Goal: Transaction & Acquisition: Purchase product/service

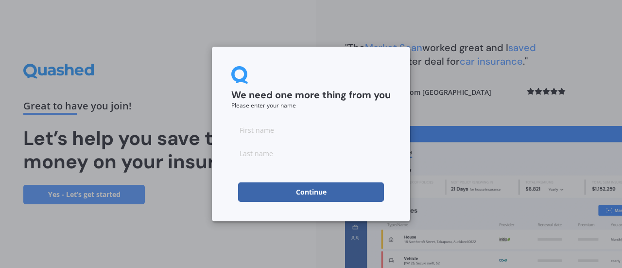
click at [297, 131] on input at bounding box center [310, 129] width 159 height 19
type input "[PERSON_NAME]"
click at [278, 159] on input at bounding box center [310, 152] width 159 height 19
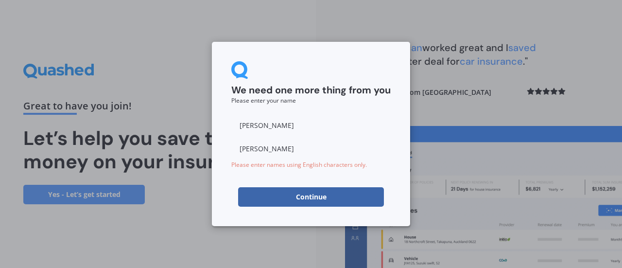
click at [246, 147] on input "[PERSON_NAME]" at bounding box center [310, 148] width 159 height 19
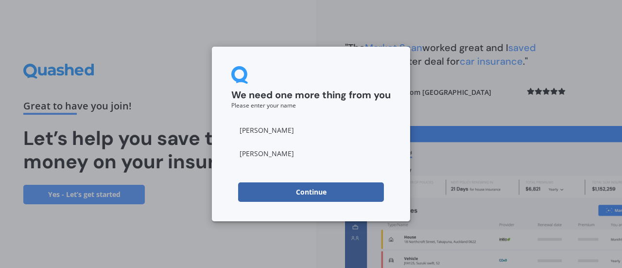
type input "[PERSON_NAME]"
click at [306, 195] on button "Continue" at bounding box center [311, 191] width 146 height 19
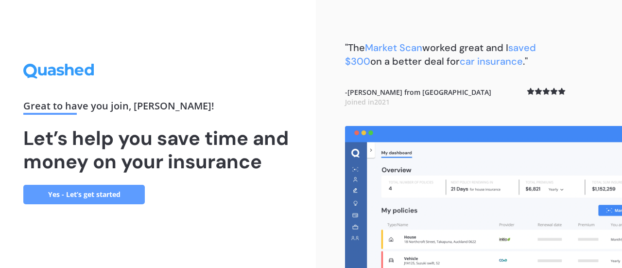
click at [103, 194] on link "Yes - Let’s get started" at bounding box center [84, 194] width 122 height 19
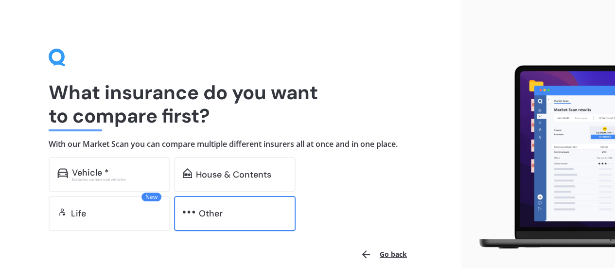
scroll to position [46, 0]
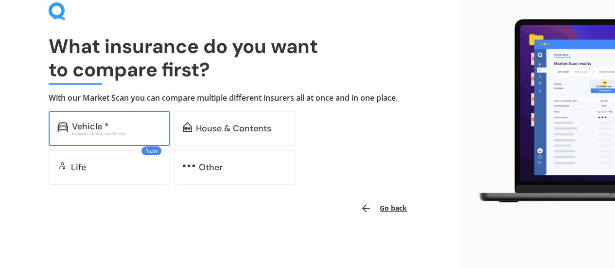
click at [133, 127] on div "Vehicle *" at bounding box center [116, 127] width 89 height 10
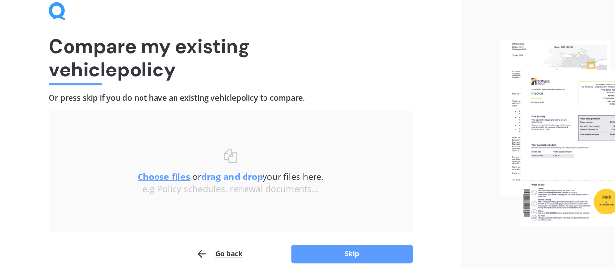
scroll to position [90, 0]
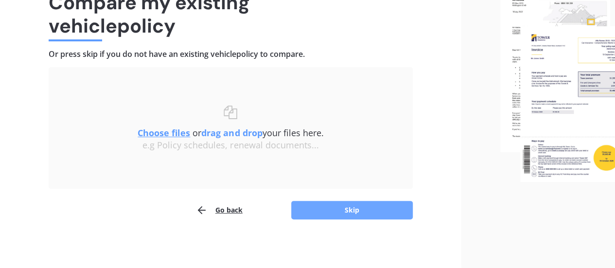
click at [341, 214] on button "Skip" at bounding box center [352, 210] width 122 height 18
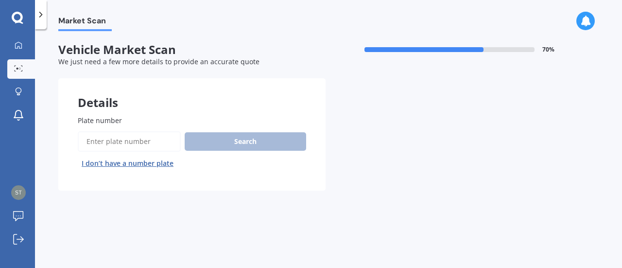
click at [136, 139] on input "Plate number" at bounding box center [129, 141] width 103 height 20
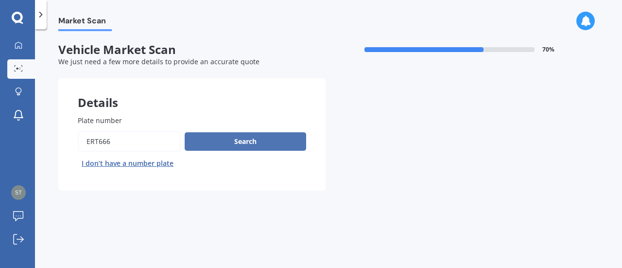
type input "ert666"
click at [288, 142] on button "Search" at bounding box center [246, 141] width 122 height 18
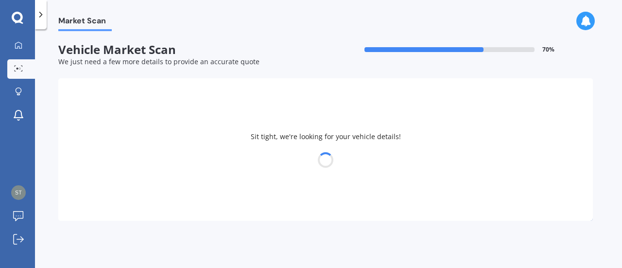
select select "NISSAN"
select select "[PERSON_NAME]"
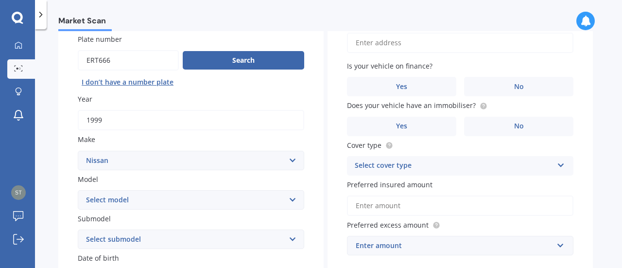
scroll to position [151, 0]
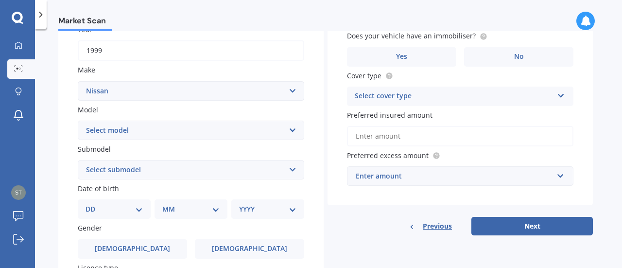
click at [174, 175] on select "Select submodel (All other) Turbo" at bounding box center [191, 169] width 227 height 19
select select "(ALL OTHER)"
click at [78, 160] on select "Select submodel (All other) Turbo" at bounding box center [191, 169] width 227 height 19
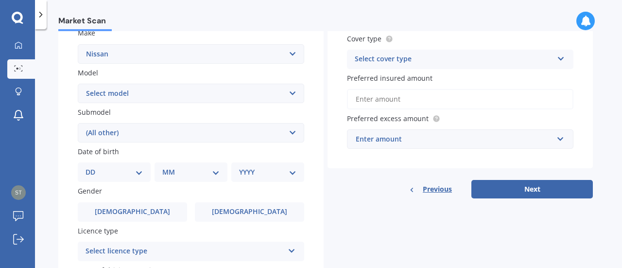
click at [115, 174] on select "DD 01 02 03 04 05 06 07 08 09 10 11 12 13 14 15 16 17 18 19 20 21 22 23 24 25 2…" at bounding box center [114, 172] width 57 height 11
select select "24"
click at [93, 168] on select "DD 01 02 03 04 05 06 07 08 09 10 11 12 13 14 15 16 17 18 19 20 21 22 23 24 25 2…" at bounding box center [114, 172] width 57 height 11
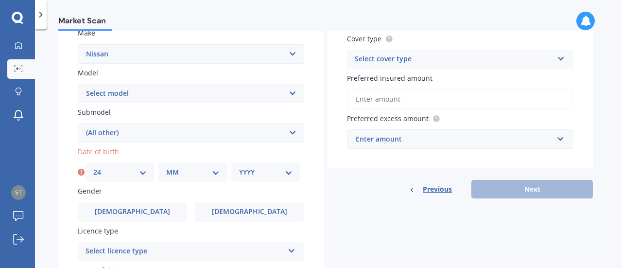
click at [181, 167] on div "MM 01 02 03 04 05 06 07 08 09 10 11 12" at bounding box center [192, 171] width 69 height 19
click at [191, 168] on select "MM 01 02 03 04 05 06 07 08 09 10 11 12" at bounding box center [192, 172] width 53 height 11
select select "03"
click at [166, 168] on select "MM 01 02 03 04 05 06 07 08 09 10 11 12" at bounding box center [192, 172] width 53 height 11
click at [256, 165] on div "YYYY 2025 2024 2023 2022 2021 2020 2019 2018 2017 2016 2015 2014 2013 2012 2011…" at bounding box center [265, 171] width 69 height 19
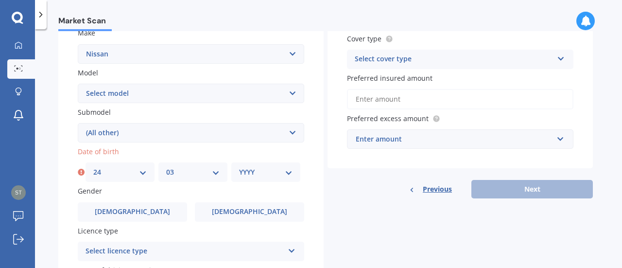
click at [260, 172] on select "YYYY 2025 2024 2023 2022 2021 2020 2019 2018 2017 2016 2015 2014 2013 2012 2011…" at bounding box center [265, 172] width 53 height 11
select select "2003"
click at [239, 168] on select "YYYY 2025 2024 2023 2022 2021 2020 2019 2018 2017 2016 2015 2014 2013 2012 2011…" at bounding box center [265, 172] width 53 height 11
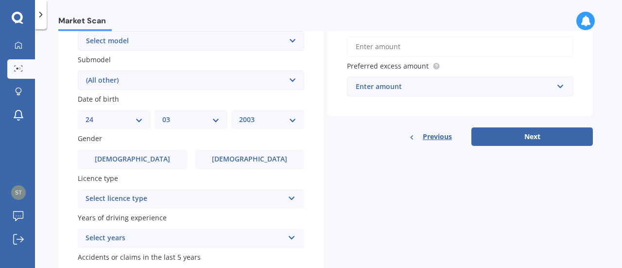
scroll to position [242, 0]
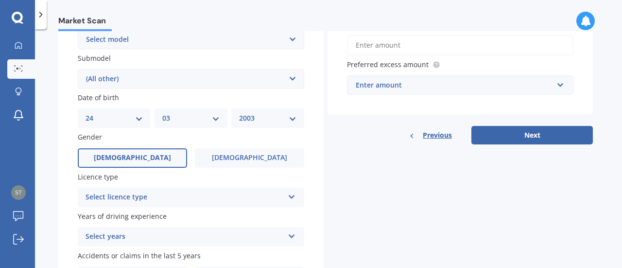
click at [140, 157] on span "[DEMOGRAPHIC_DATA]" at bounding box center [132, 158] width 77 height 8
click at [0, 0] on input "[DEMOGRAPHIC_DATA]" at bounding box center [0, 0] width 0 height 0
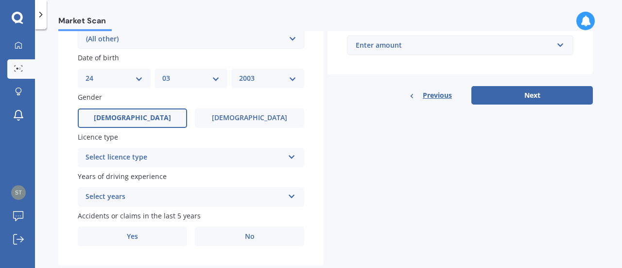
scroll to position [282, 0]
click at [156, 157] on div "Select licence type" at bounding box center [185, 157] width 198 height 12
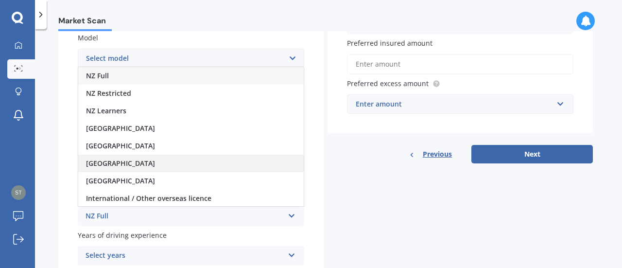
scroll to position [0, 0]
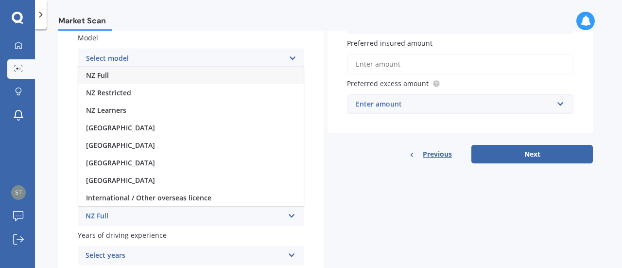
click at [133, 77] on div "NZ Full" at bounding box center [191, 75] width 226 height 17
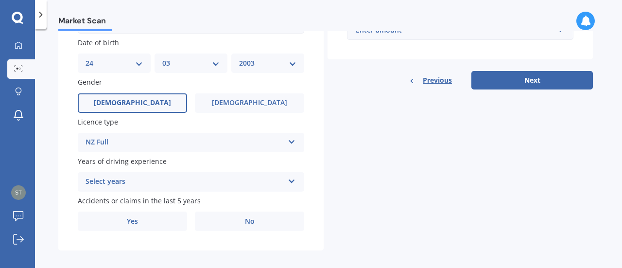
scroll to position [297, 0]
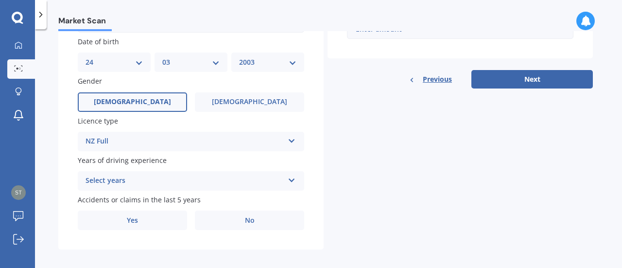
click at [152, 179] on div "Select years" at bounding box center [185, 181] width 198 height 12
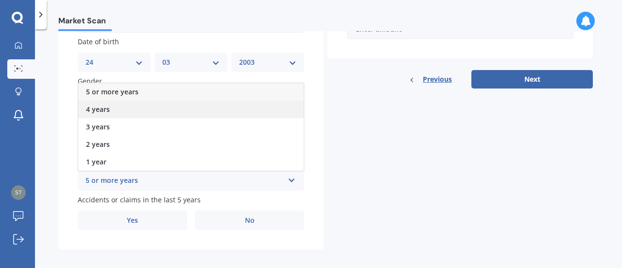
click at [129, 115] on div "4 years" at bounding box center [191, 109] width 226 height 17
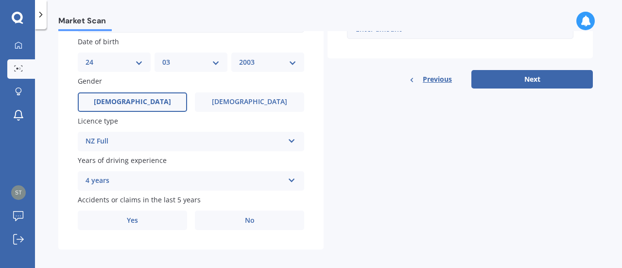
click at [118, 144] on div "NZ Full" at bounding box center [185, 142] width 198 height 12
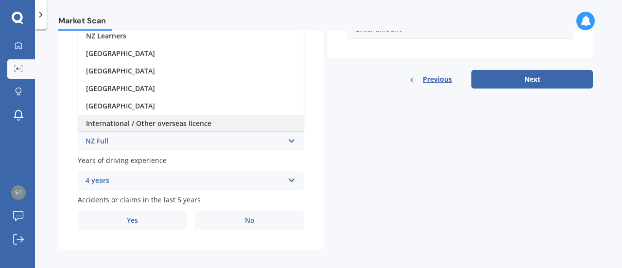
click at [181, 128] on span "International / Other overseas licence" at bounding box center [148, 123] width 125 height 9
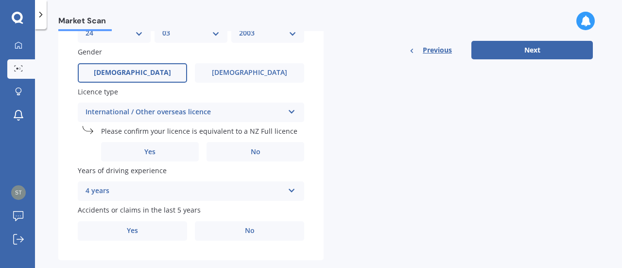
scroll to position [332, 0]
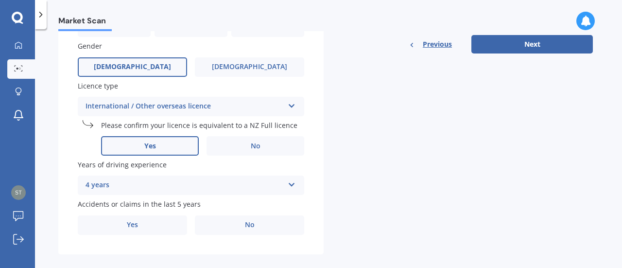
click at [175, 149] on label "Yes" at bounding box center [150, 145] width 98 height 19
click at [0, 0] on input "Yes" at bounding box center [0, 0] width 0 height 0
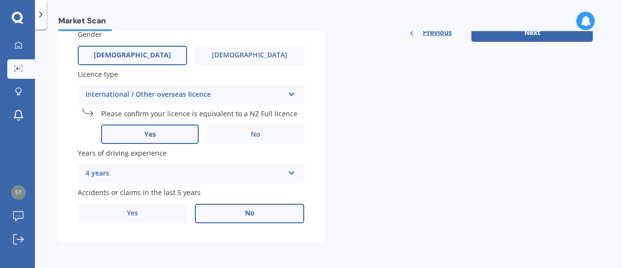
click at [253, 215] on span "No" at bounding box center [250, 213] width 10 height 8
click at [0, 0] on input "No" at bounding box center [0, 0] width 0 height 0
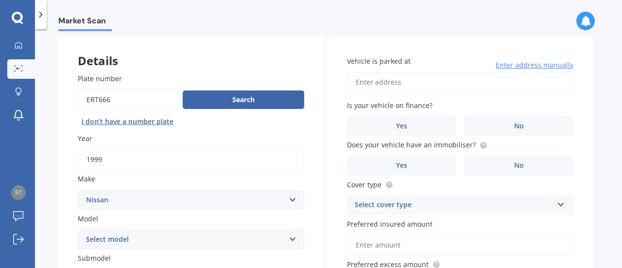
scroll to position [42, 0]
click at [395, 94] on div "Vehicle is parked at Enter address manually Is your vehicle on finance? Yes No …" at bounding box center [460, 175] width 265 height 278
click at [424, 80] on input "Vehicle is parked at" at bounding box center [460, 82] width 227 height 20
type input "[STREET_ADDRESS]"
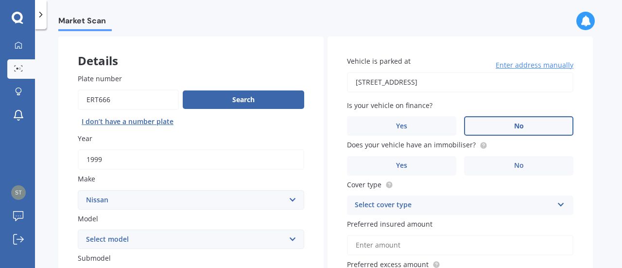
click at [494, 122] on label "No" at bounding box center [518, 125] width 109 height 19
click at [0, 0] on input "No" at bounding box center [0, 0] width 0 height 0
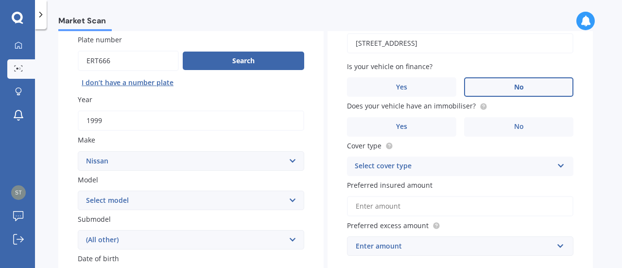
scroll to position [84, 0]
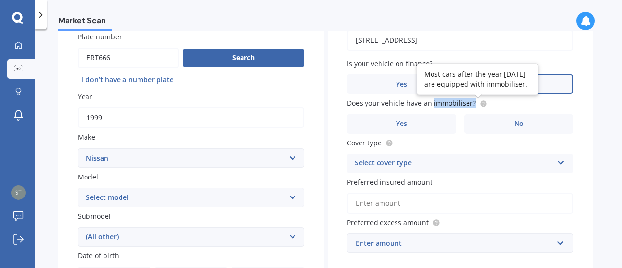
drag, startPoint x: 432, startPoint y: 102, endPoint x: 471, endPoint y: 106, distance: 40.2
click at [471, 106] on span "Does your vehicle have an immobiliser?" at bounding box center [417, 103] width 140 height 10
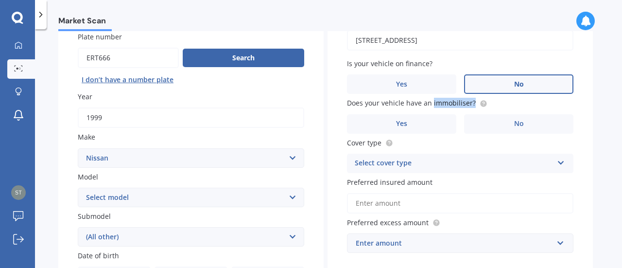
copy span "immobiliser?"
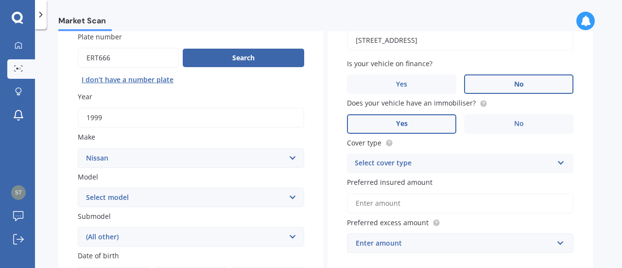
click at [421, 125] on label "Yes" at bounding box center [401, 123] width 109 height 19
click at [0, 0] on input "Yes" at bounding box center [0, 0] width 0 height 0
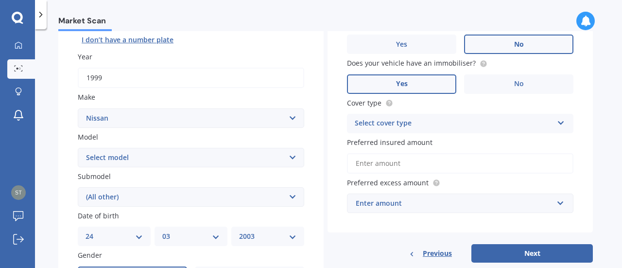
click at [430, 117] on div "Select cover type Comprehensive Third Party, Fire & Theft Third Party" at bounding box center [460, 123] width 227 height 19
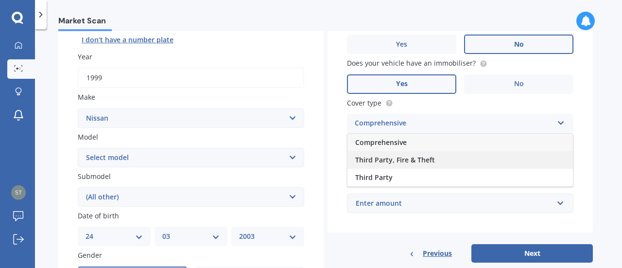
click at [414, 165] on div "Third Party, Fire & Theft" at bounding box center [461, 159] width 226 height 17
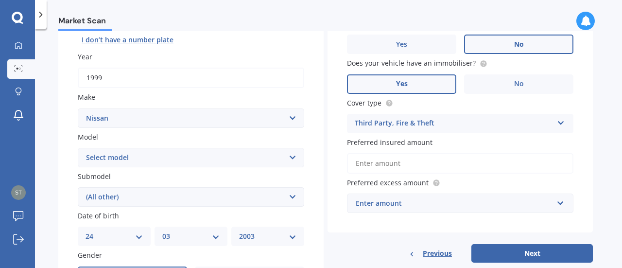
scroll to position [143, 0]
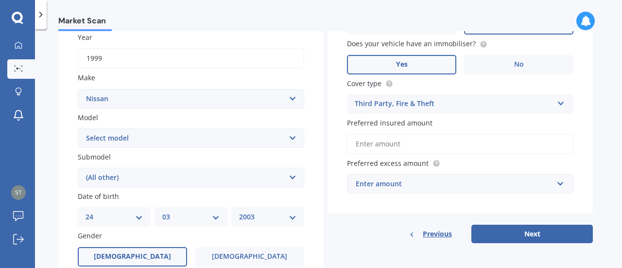
click at [414, 147] on input "Preferred insured amount" at bounding box center [460, 144] width 227 height 20
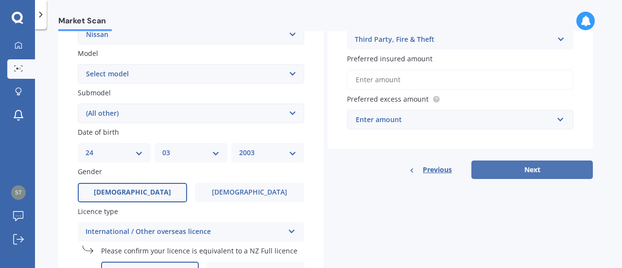
click at [540, 164] on button "Next" at bounding box center [532, 169] width 122 height 18
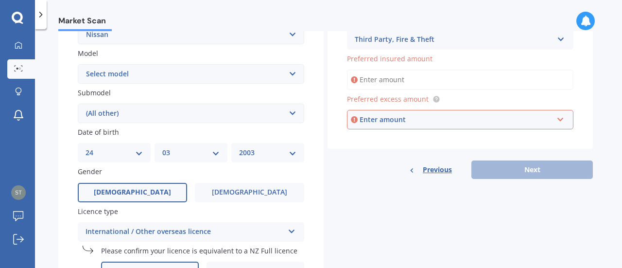
click at [397, 118] on div "Enter amount" at bounding box center [456, 119] width 193 height 11
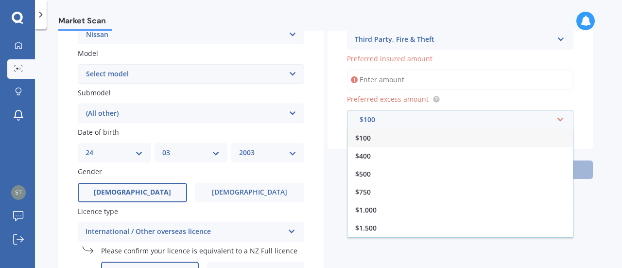
click at [384, 103] on span "Preferred excess amount" at bounding box center [388, 98] width 82 height 9
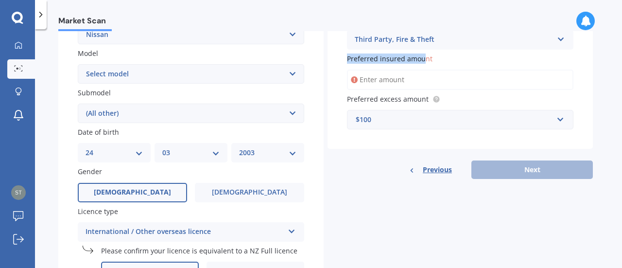
drag, startPoint x: 348, startPoint y: 59, endPoint x: 422, endPoint y: 59, distance: 73.9
click at [422, 59] on span "Preferred insured amount" at bounding box center [390, 58] width 86 height 9
click at [341, 56] on div "Vehicle is parked at [STREET_ADDRESS] Enter address manually Is your vehicle on…" at bounding box center [460, 10] width 265 height 278
drag, startPoint x: 348, startPoint y: 58, endPoint x: 468, endPoint y: 68, distance: 120.0
click at [468, 68] on div "Preferred insured amount" at bounding box center [460, 71] width 227 height 36
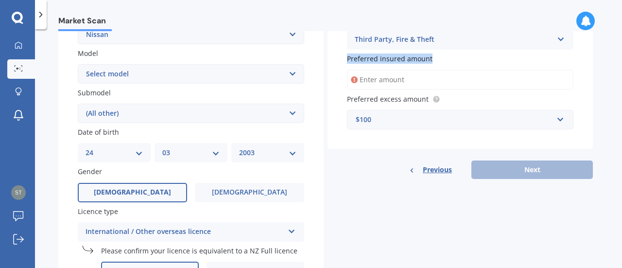
copy div "Preferred insured amount"
click at [426, 83] on input "Preferred insured amount" at bounding box center [460, 80] width 227 height 20
drag, startPoint x: 349, startPoint y: 99, endPoint x: 444, endPoint y: 100, distance: 95.3
click at [444, 100] on label "Preferred excess amount" at bounding box center [458, 99] width 223 height 10
copy span "Preferred excess amount"
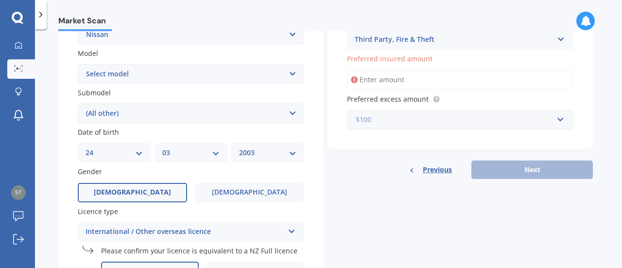
click at [396, 128] on input "text" at bounding box center [457, 119] width 218 height 18
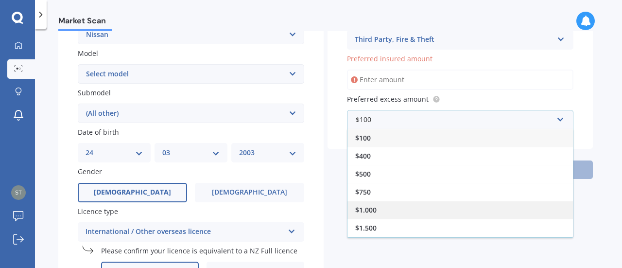
click at [367, 216] on div "$1.000" at bounding box center [461, 210] width 226 height 18
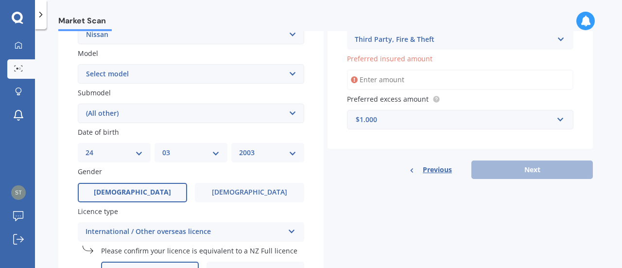
click at [449, 80] on input "Preferred insured amount" at bounding box center [460, 80] width 227 height 20
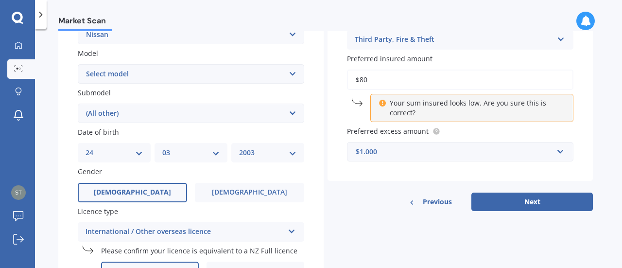
type input "$8"
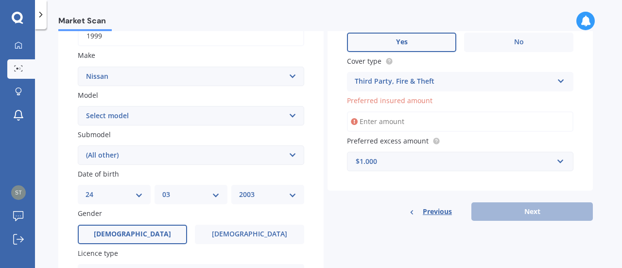
scroll to position [128, 0]
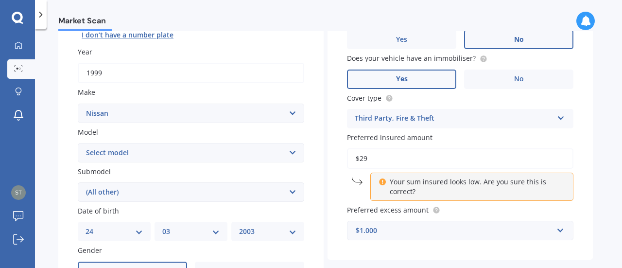
type input "$2"
type input "$1"
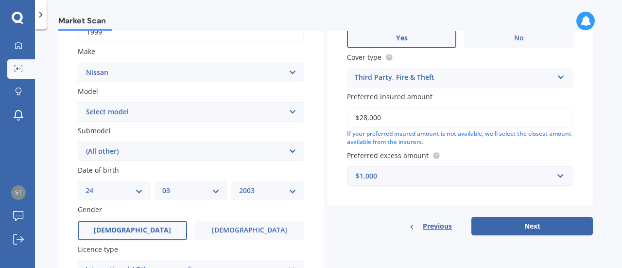
scroll to position [171, 0]
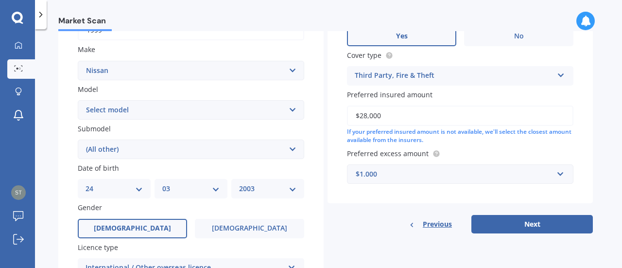
type input "$28,000"
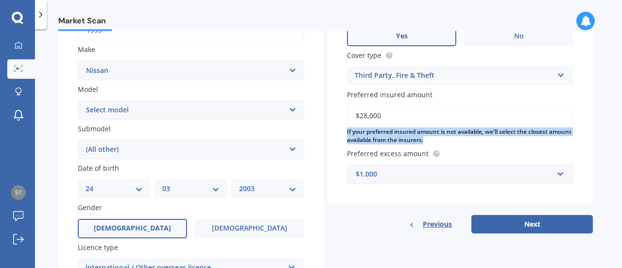
drag, startPoint x: 348, startPoint y: 132, endPoint x: 494, endPoint y: 139, distance: 146.5
click at [494, 139] on div "If your preferred insured amount is not available, we'll select the closest amo…" at bounding box center [460, 136] width 227 height 17
copy div "If your preferred insured amount is not available, we'll select the closest amo…"
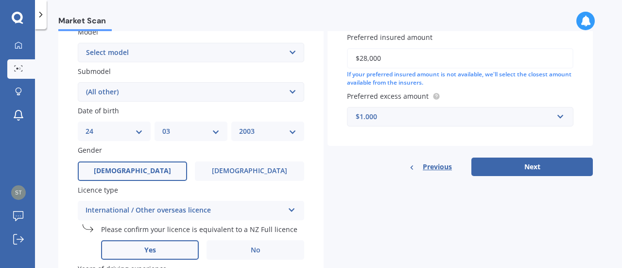
click at [559, 154] on div "Vehicle is parked at [STREET_ADDRESS] Enter address manually Is your vehicle on…" at bounding box center [460, 13] width 265 height 326
click at [542, 163] on button "Next" at bounding box center [532, 166] width 122 height 18
select select "24"
select select "03"
select select "2003"
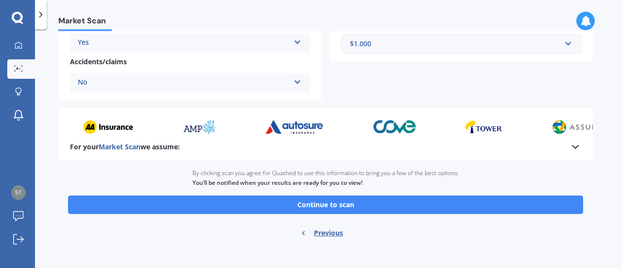
scroll to position [273, 0]
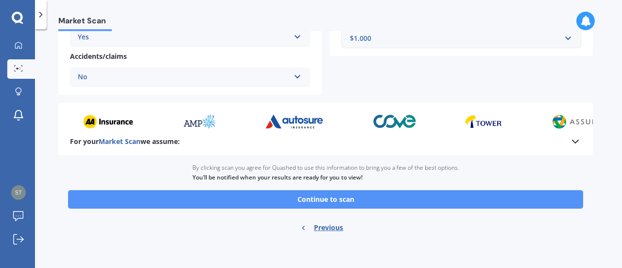
click at [361, 196] on button "Continue to scan" at bounding box center [325, 199] width 515 height 18
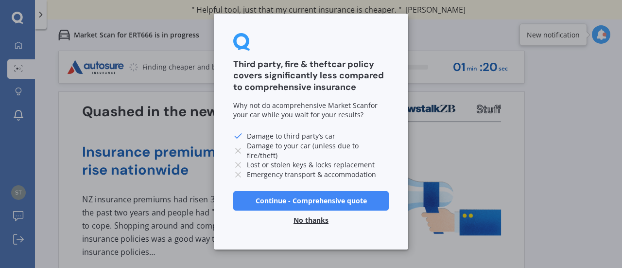
click at [240, 146] on icon at bounding box center [238, 151] width 10 height 10
click at [314, 221] on button "No thanks" at bounding box center [311, 219] width 47 height 19
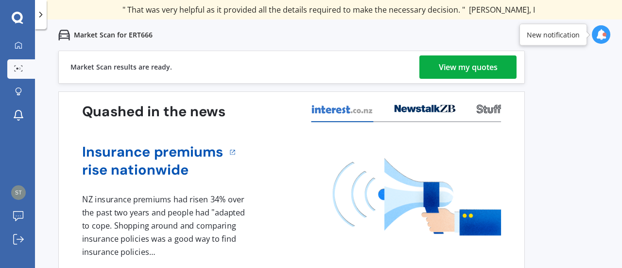
click at [499, 70] on link "View my quotes" at bounding box center [467, 66] width 97 height 23
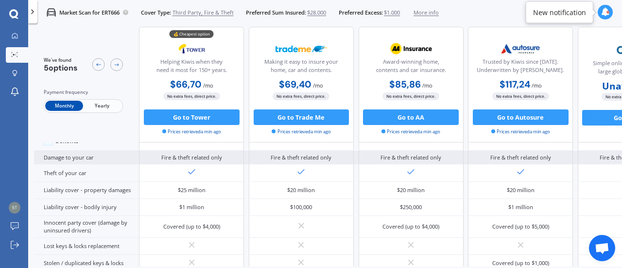
scroll to position [66, 0]
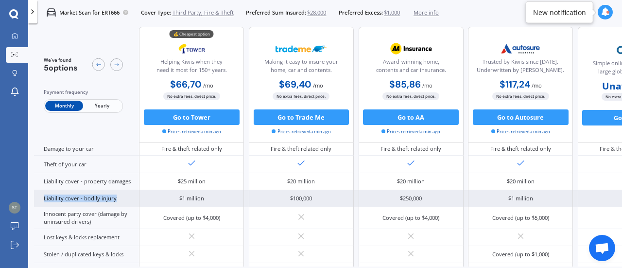
drag, startPoint x: 43, startPoint y: 198, endPoint x: 122, endPoint y: 203, distance: 78.4
click at [122, 203] on div "Liability cover - bodily injury" at bounding box center [86, 198] width 105 height 17
copy div "Liability cover - bodily injury"
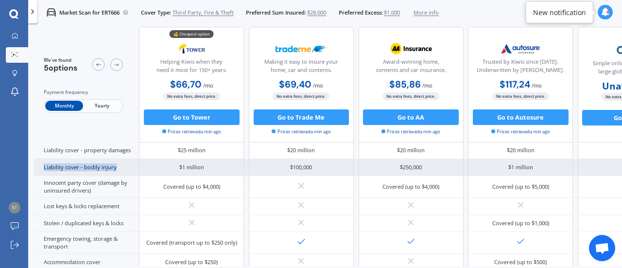
scroll to position [105, 0]
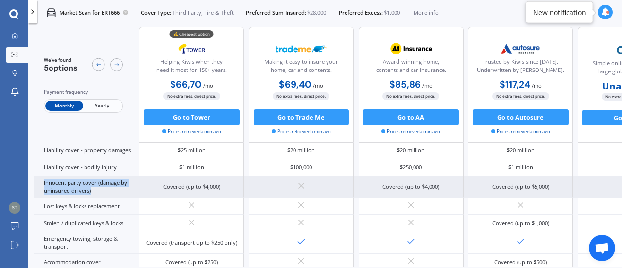
drag, startPoint x: 43, startPoint y: 181, endPoint x: 115, endPoint y: 188, distance: 72.3
click at [115, 188] on div "Innocent party cover (damage by uninsured drivers)" at bounding box center [86, 186] width 105 height 21
copy div "Innocent party cover (damage by uninsured drivers)"
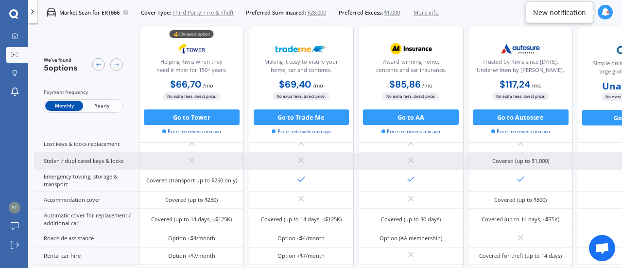
scroll to position [184, 0]
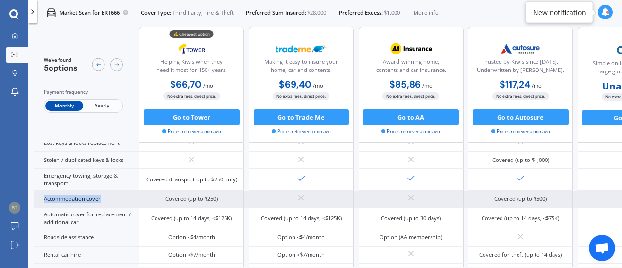
drag, startPoint x: 43, startPoint y: 195, endPoint x: 107, endPoint y: 201, distance: 64.4
click at [107, 201] on div "Accommodation cover" at bounding box center [86, 199] width 105 height 17
copy div "Accommodation cover"
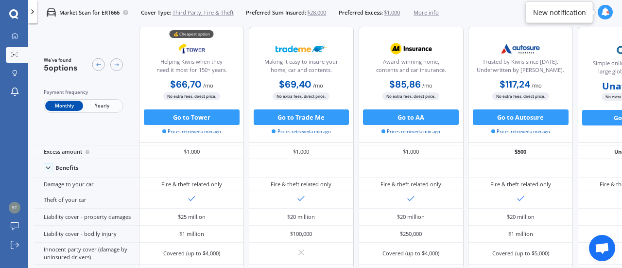
scroll to position [0, 0]
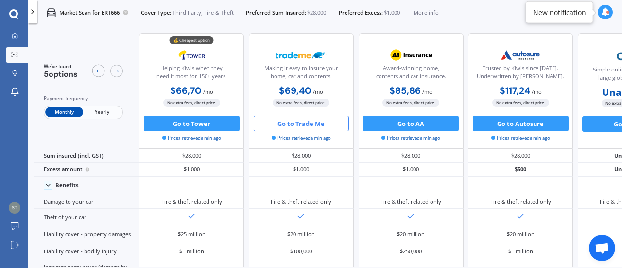
click at [321, 124] on button "Go to Trade Me" at bounding box center [302, 124] width 96 height 16
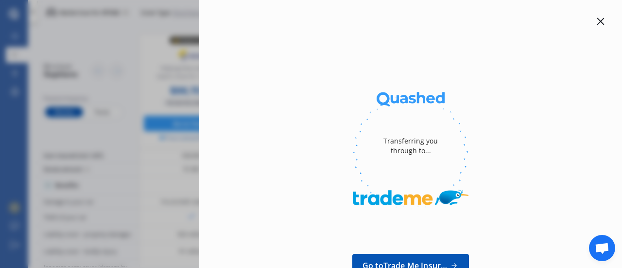
click at [597, 18] on icon at bounding box center [601, 21] width 8 height 8
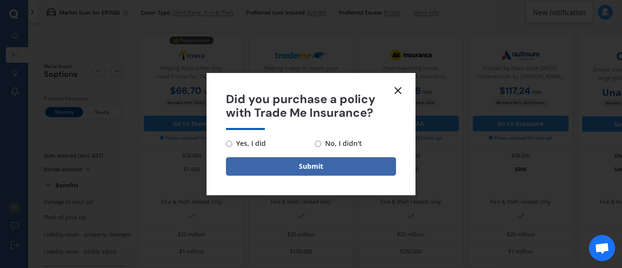
click at [319, 145] on input "No, I didn't" at bounding box center [318, 143] width 6 height 6
radio input "true"
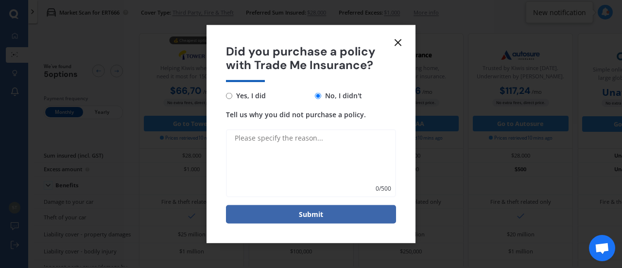
click at [393, 41] on icon at bounding box center [398, 42] width 12 height 12
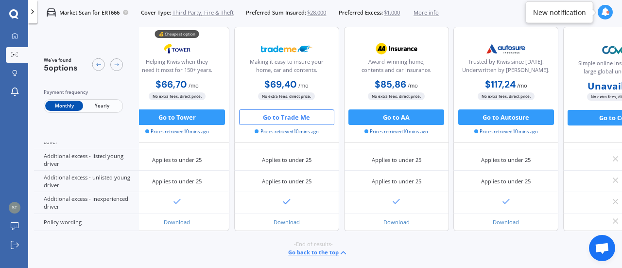
scroll to position [0, 18]
